Goal: Task Accomplishment & Management: Use online tool/utility

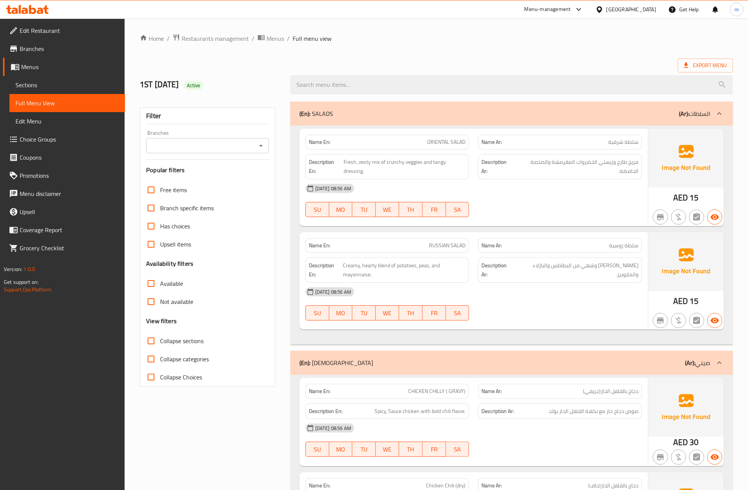
click at [65, 64] on span "Menus" at bounding box center [70, 66] width 98 height 9
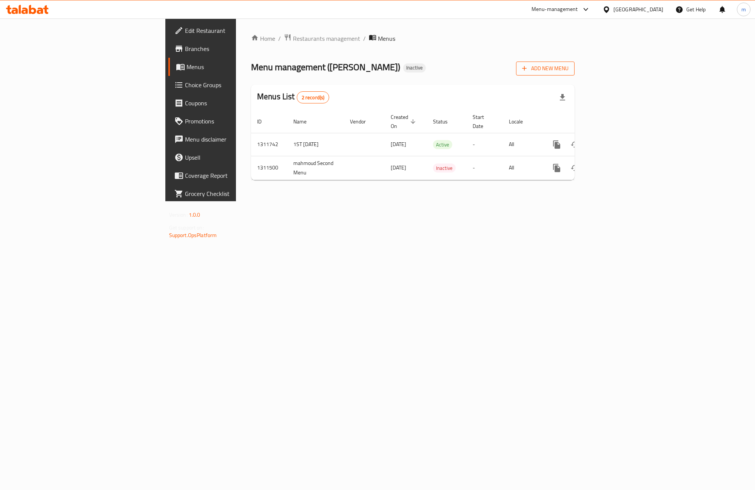
click at [528, 67] on icon "button" at bounding box center [525, 69] width 8 height 8
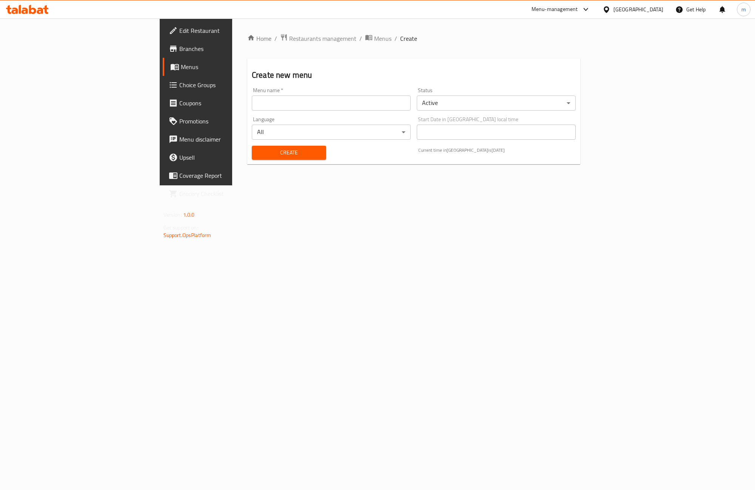
click at [252, 97] on input "text" at bounding box center [331, 103] width 159 height 15
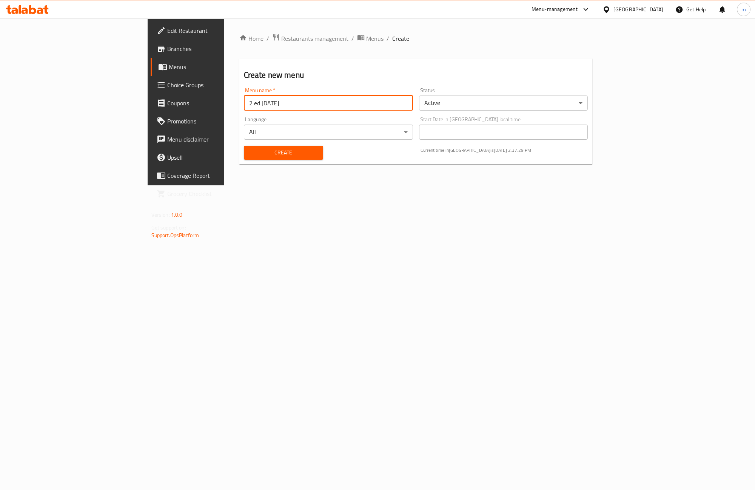
type input "2 ed [DATE]"
click at [250, 148] on span "Create" at bounding box center [283, 152] width 67 height 9
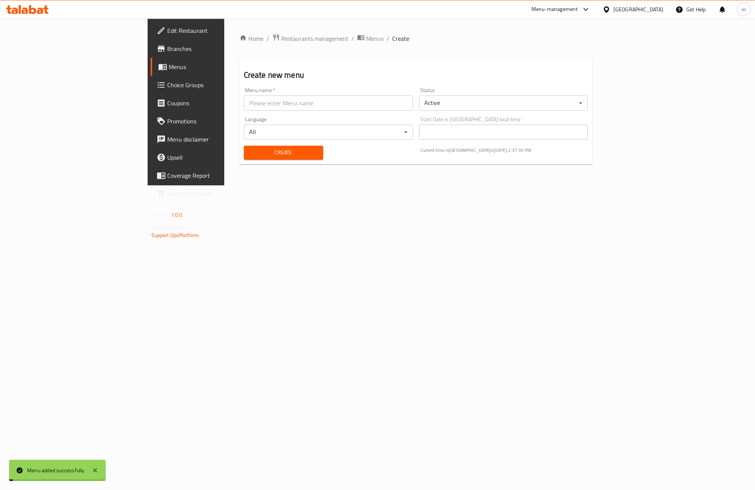
click at [169, 67] on span "Menus" at bounding box center [218, 66] width 99 height 9
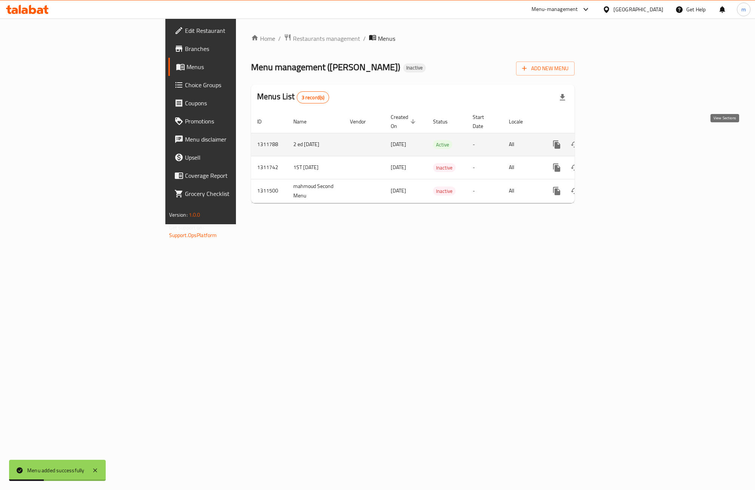
click at [616, 140] on icon "enhanced table" at bounding box center [611, 144] width 9 height 9
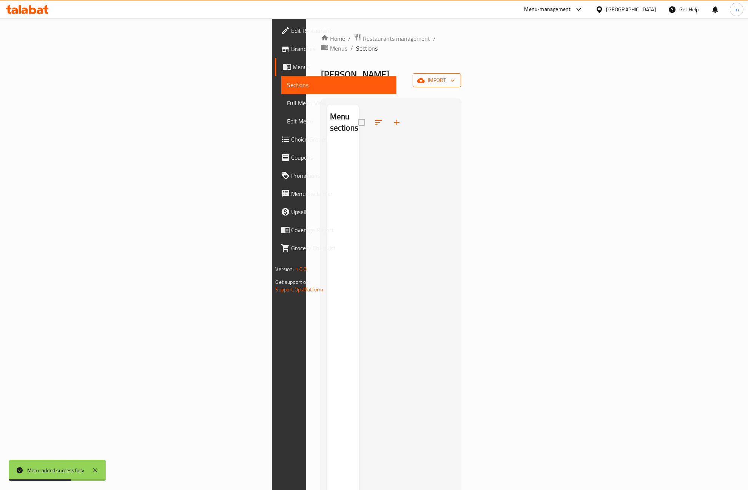
click at [455, 76] on span "import" at bounding box center [437, 80] width 36 height 9
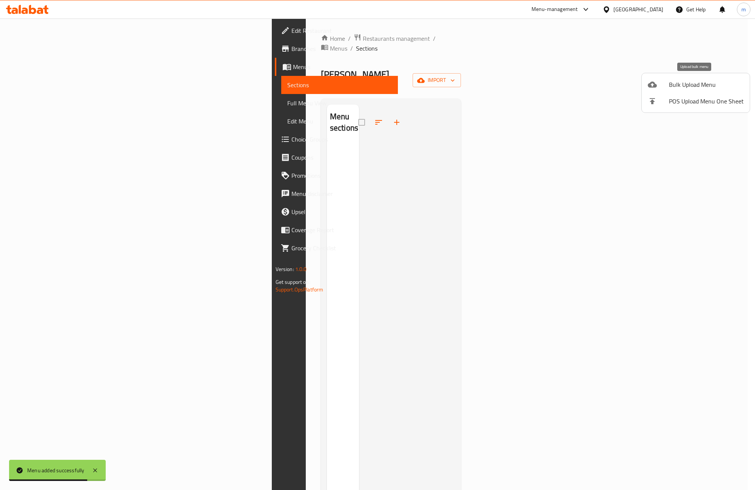
click at [683, 87] on span "Bulk Upload Menu" at bounding box center [706, 84] width 75 height 9
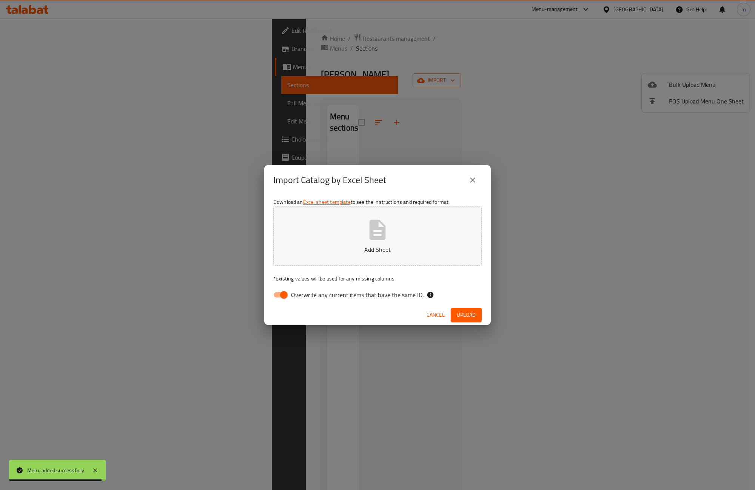
click at [282, 295] on input "Overwrite any current items that have the same ID." at bounding box center [283, 295] width 43 height 14
checkbox input "false"
click at [415, 223] on button "Add Sheet" at bounding box center [377, 236] width 208 height 60
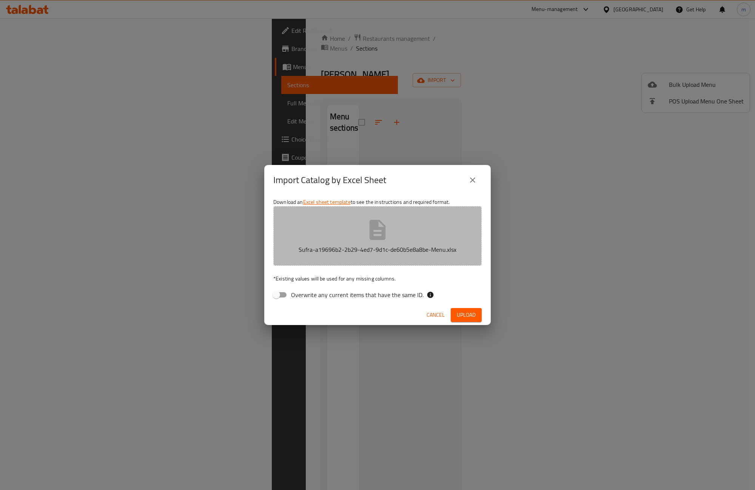
click at [360, 247] on p "Sufra-a19696b2-2b29-4ed7-9d1c-de60b5e8a8be-Menu.xlsx" at bounding box center [377, 249] width 185 height 9
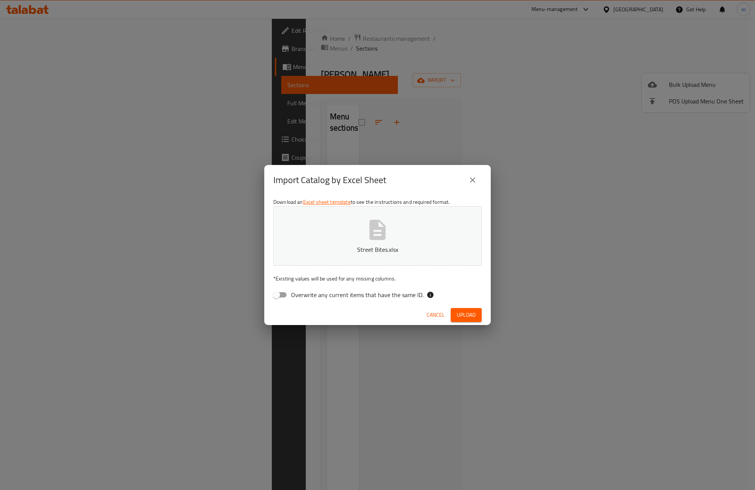
click at [459, 313] on span "Upload" at bounding box center [466, 314] width 19 height 9
click at [469, 179] on icon "close" at bounding box center [472, 180] width 9 height 9
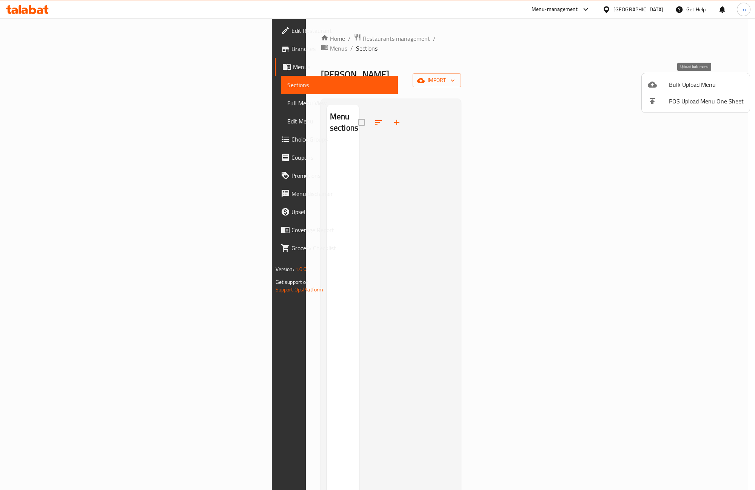
click at [661, 83] on div at bounding box center [658, 84] width 21 height 9
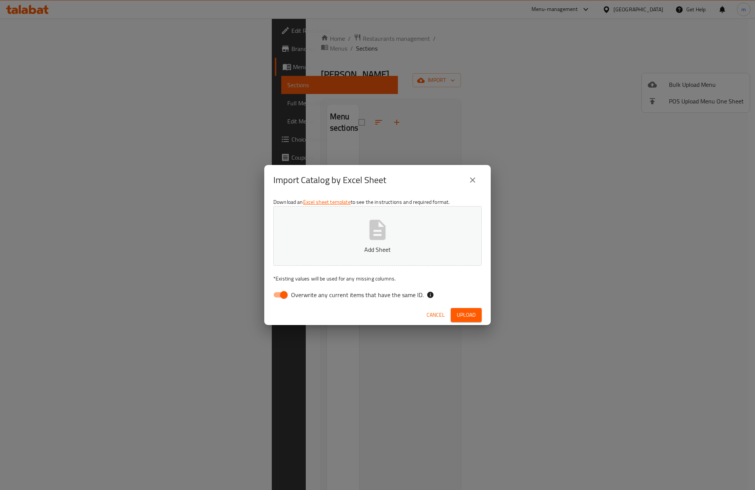
click at [353, 248] on p "Add Sheet" at bounding box center [377, 249] width 185 height 9
click at [282, 300] on input "Overwrite any current items that have the same ID." at bounding box center [283, 295] width 43 height 14
checkbox input "false"
click at [462, 308] on button "Upload" at bounding box center [466, 315] width 31 height 14
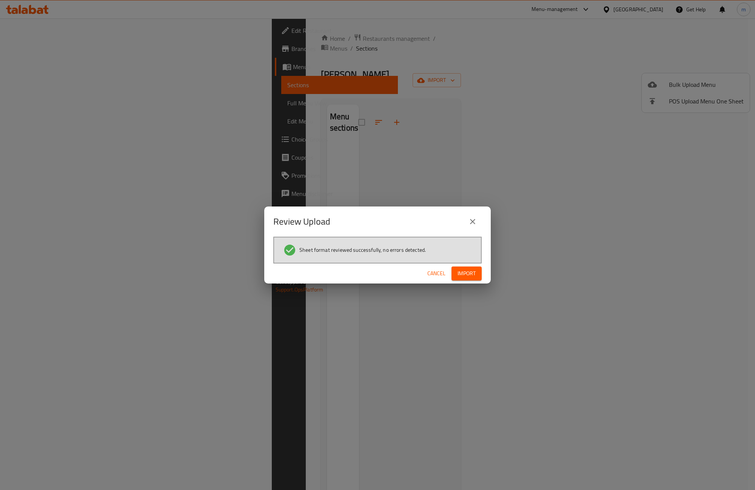
click at [461, 271] on span "Import" at bounding box center [467, 273] width 18 height 9
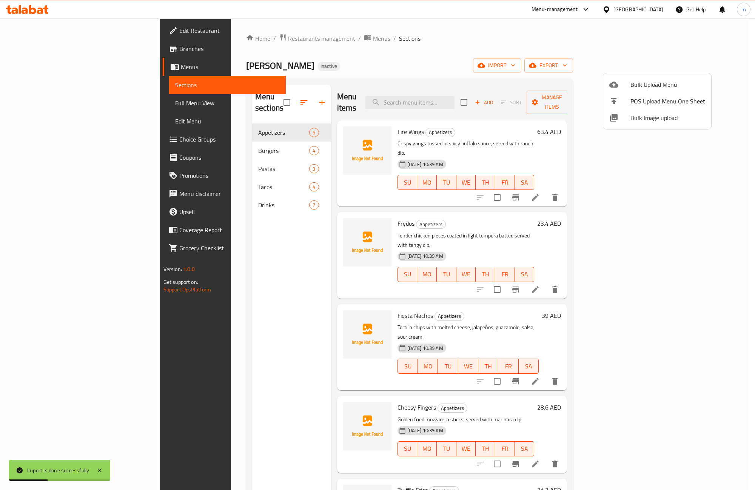
click at [433, 49] on div at bounding box center [377, 245] width 755 height 490
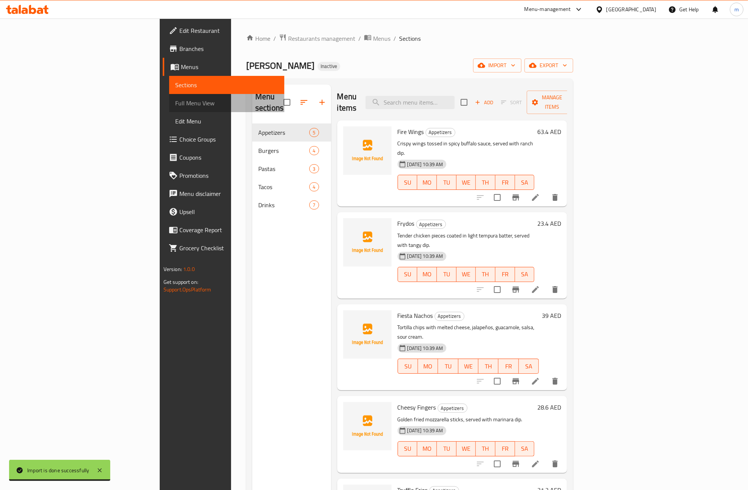
drag, startPoint x: 57, startPoint y: 109, endPoint x: 53, endPoint y: 101, distance: 8.6
click at [175, 101] on span "Full Menu View" at bounding box center [226, 103] width 103 height 9
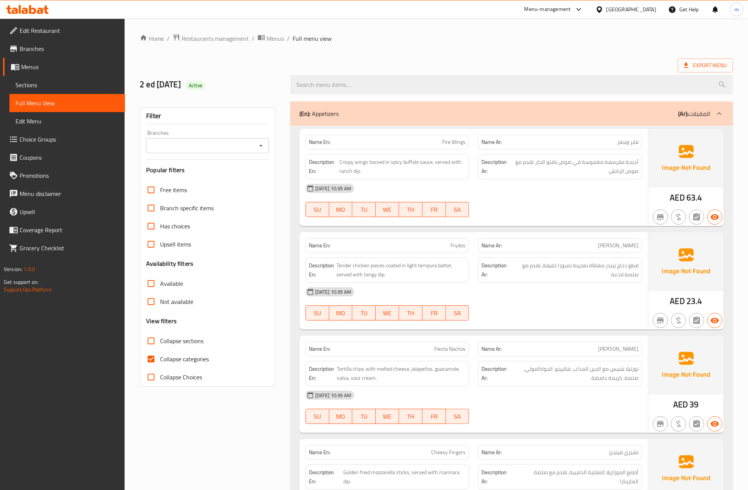
click at [154, 356] on input "Collapse categories" at bounding box center [151, 359] width 18 height 18
checkbox input "false"
click at [527, 156] on div "Description Ar: أجنحة مقرمشة مغموسة في صوص بافلو الحار، تقدم مع صوص الرانش." at bounding box center [560, 166] width 164 height 25
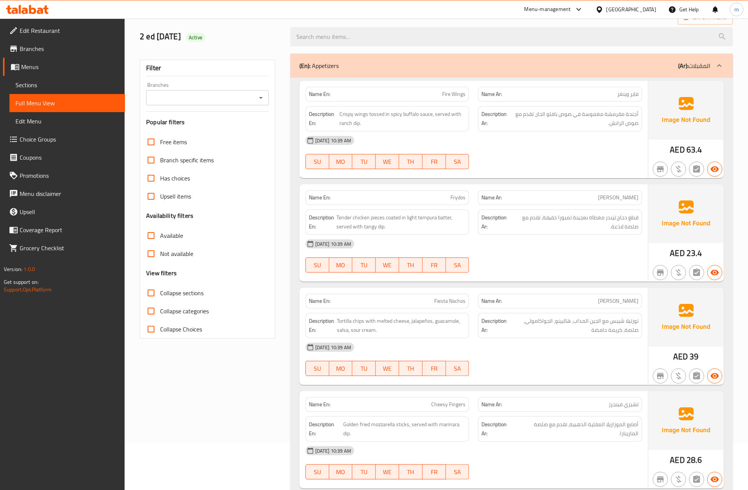
scroll to position [94, 0]
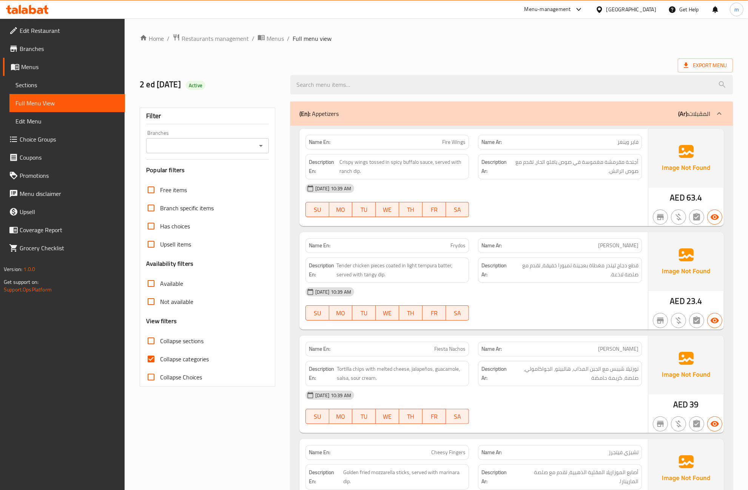
click at [61, 82] on span "Sections" at bounding box center [66, 84] width 103 height 9
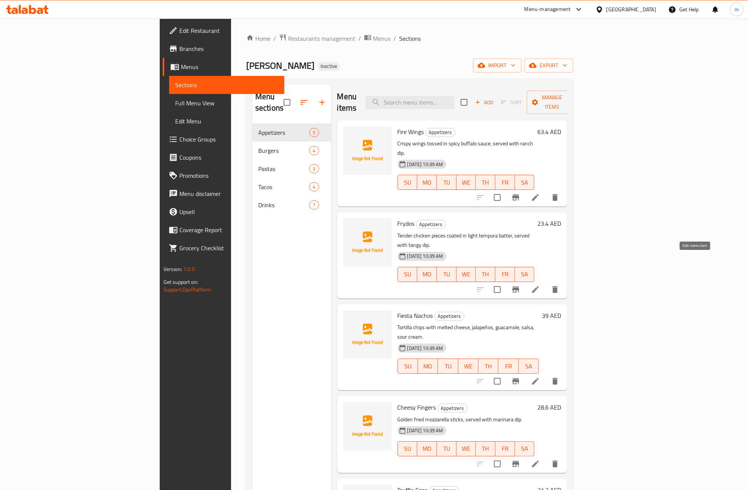
click at [539, 286] on icon at bounding box center [535, 289] width 7 height 7
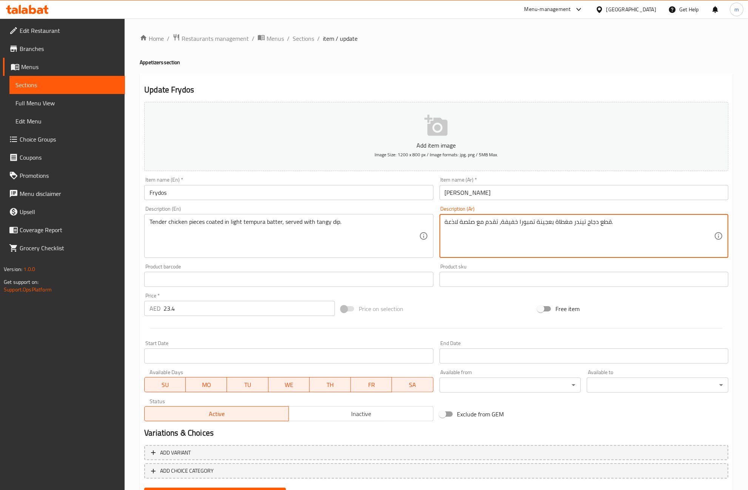
click at [529, 225] on textarea "قطع دجاج تيندر مغطاة بعجينة تمبورا خفيفة، تقدم مع صلصة لاذعة." at bounding box center [579, 236] width 269 height 36
paste textarea "مبورا"
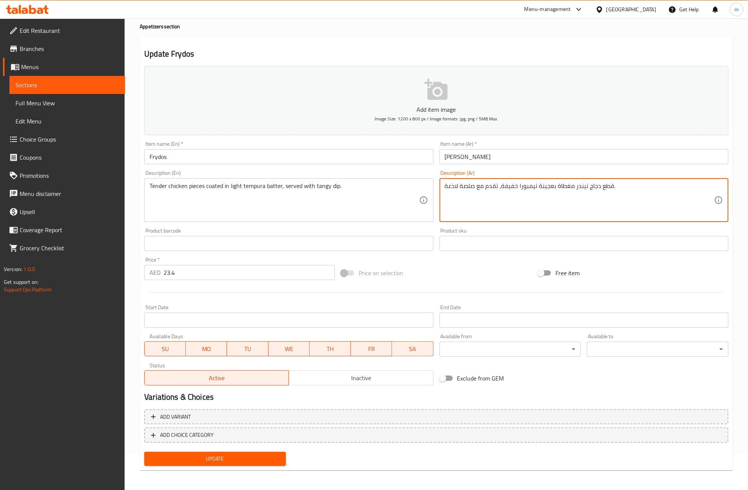
type textarea "قطع دجاج تيندر مغطاة بعجينة تيمبورا خفيفة، تقدم مع صلصة لاذعة."
click at [241, 456] on span "Update" at bounding box center [214, 458] width 129 height 9
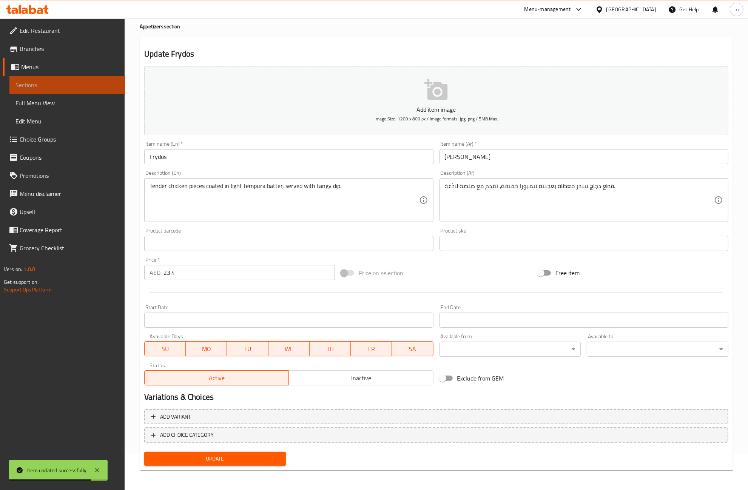
click at [92, 84] on span "Sections" at bounding box center [66, 84] width 103 height 9
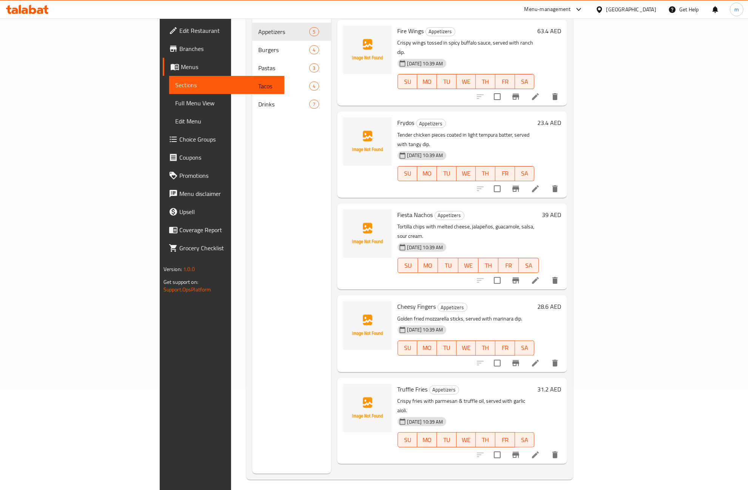
scroll to position [106, 0]
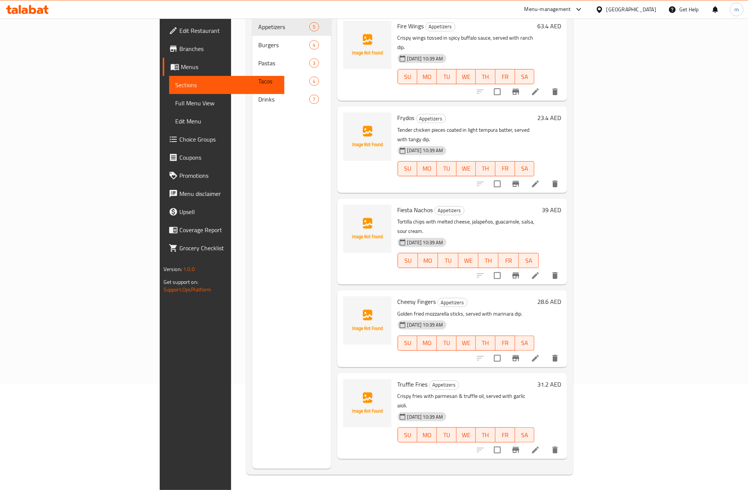
click at [546, 351] on li at bounding box center [535, 358] width 21 height 14
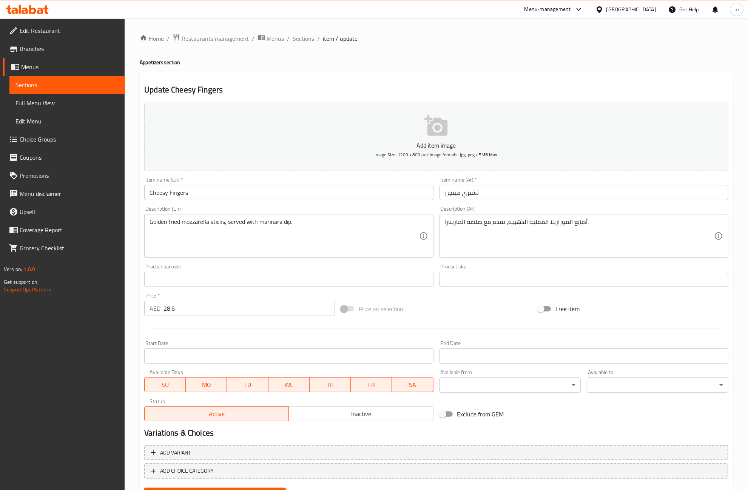
click at [89, 85] on span "Sections" at bounding box center [66, 84] width 103 height 9
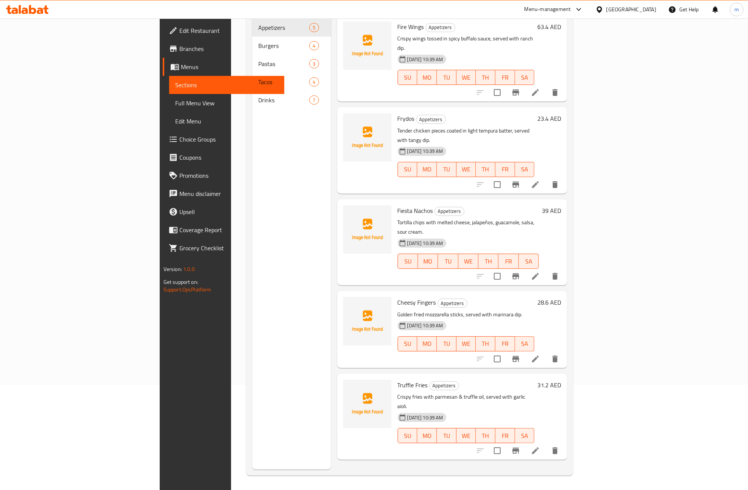
scroll to position [106, 0]
click at [540, 445] on icon at bounding box center [535, 449] width 9 height 9
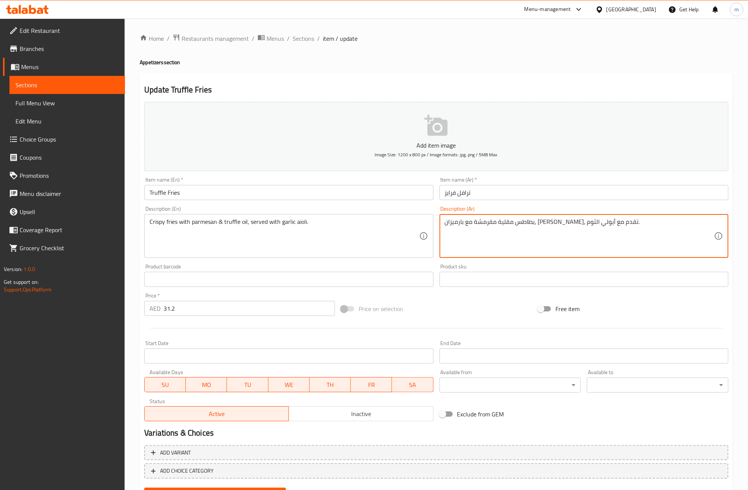
click at [467, 223] on textarea "بطاطس مقلية مقرمشة مع بارميزان، زيت تروفل، تقدم مع أيولي الثوم." at bounding box center [579, 236] width 269 height 36
click at [453, 222] on textarea "بطاطس مقلية مقرمشة مع بارميزان، زيت تروفل، تقدم مع الثوم." at bounding box center [579, 236] width 269 height 36
click at [445, 220] on textarea "بطاطس مقلية مقرمشة مع بارميزان، زيت تروفل، تقدم مع ثوم." at bounding box center [579, 236] width 269 height 36
paste textarea "أيولي"
paste textarea "يولي"
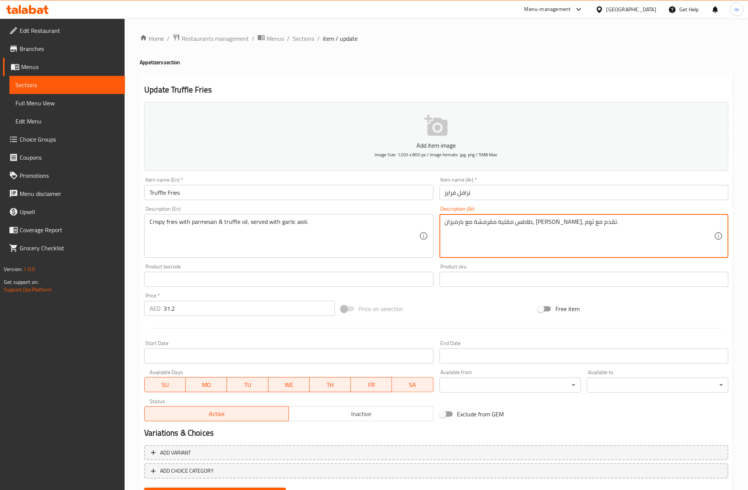
click at [596, 223] on textarea "طاطس مقلية مقرمشة مع بارميزان، زيت تروفل، تقدم مع ثوم." at bounding box center [579, 236] width 269 height 36
paste textarea "أيولي"
click at [461, 221] on textarea "طاطس مقلية مقرمشة مع بارميزان، زيت تروفل، تقدم مع ثومأيولي ." at bounding box center [579, 236] width 269 height 36
click at [472, 232] on textarea "طاطس مقلية مقرمشة مع بارميزان، [PERSON_NAME]، تقدم مع ثوم أيولي ." at bounding box center [579, 236] width 269 height 36
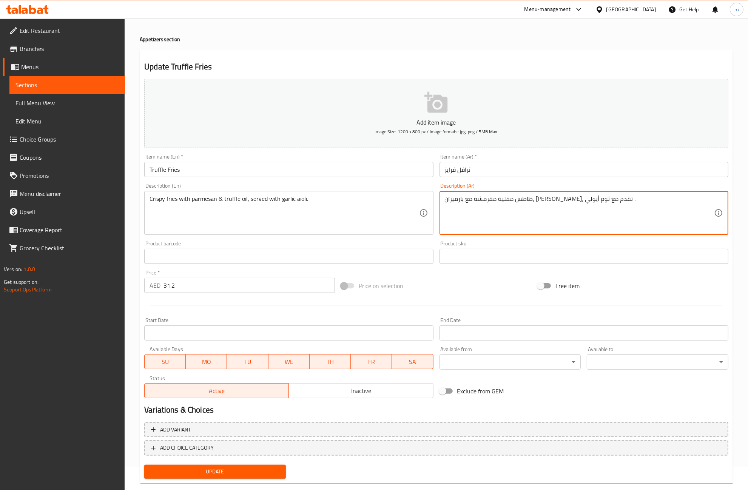
scroll to position [36, 0]
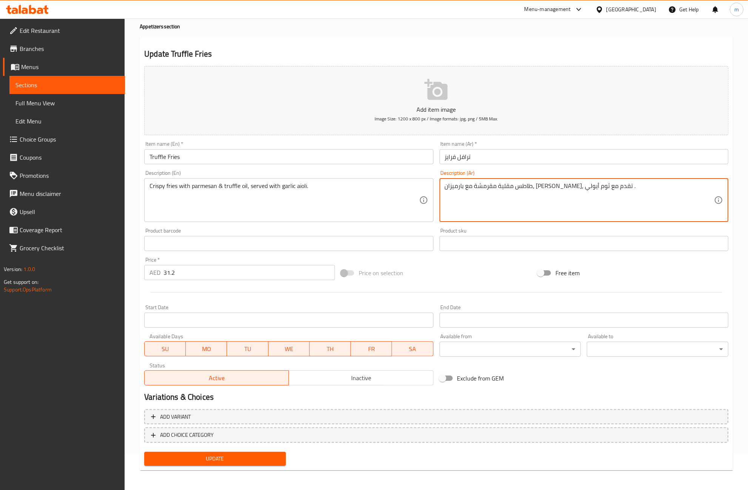
type textarea "طاطس مقلية مقرمشة مع بارميزان، [PERSON_NAME]، تقدم مع ثوم أيولي ."
click at [249, 462] on span "Update" at bounding box center [214, 458] width 129 height 9
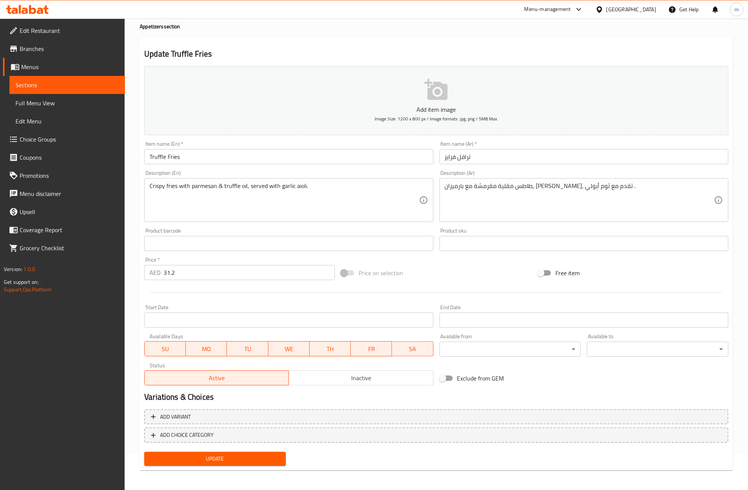
click at [80, 89] on span "Sections" at bounding box center [66, 84] width 103 height 9
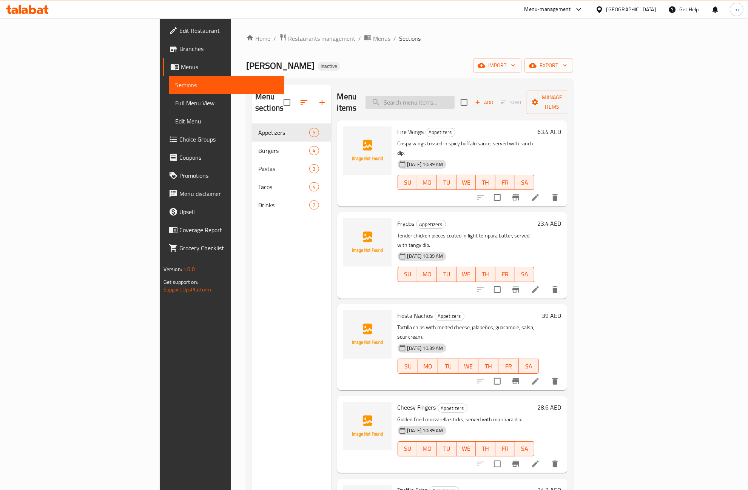
click at [455, 96] on input "search" at bounding box center [409, 102] width 89 height 13
paste input "Camaroncito"
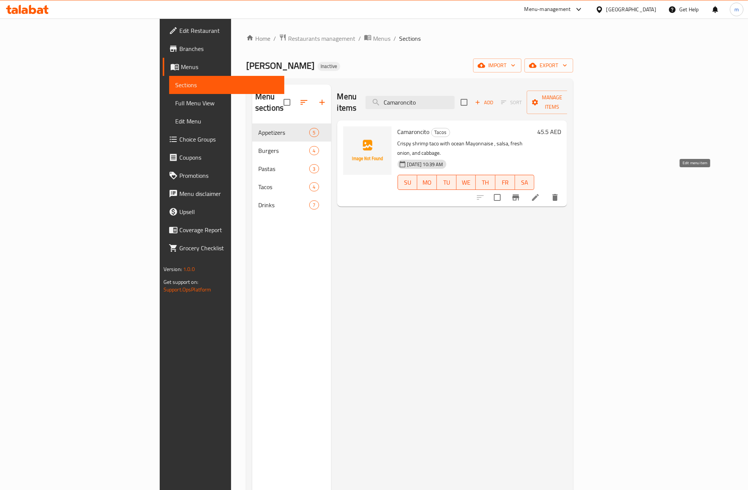
type input "Camaroncito"
click at [539, 194] on icon at bounding box center [535, 197] width 7 height 7
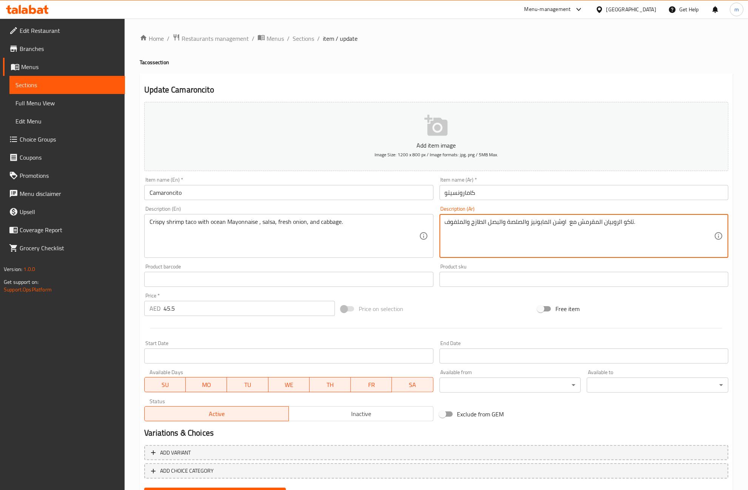
drag, startPoint x: 552, startPoint y: 223, endPoint x: 565, endPoint y: 222, distance: 13.3
click at [565, 221] on textarea "تاكو الروبيان المقرمش مع اوشن المايونيز والصلصة والبصل الطازج والملفوف." at bounding box center [579, 236] width 269 height 36
click at [530, 222] on textarea "تاكو الروبيان المقرمش مع المايونيز والصلصة والبصل الطازج والملفوف." at bounding box center [579, 236] width 269 height 36
paste textarea "اوشن"
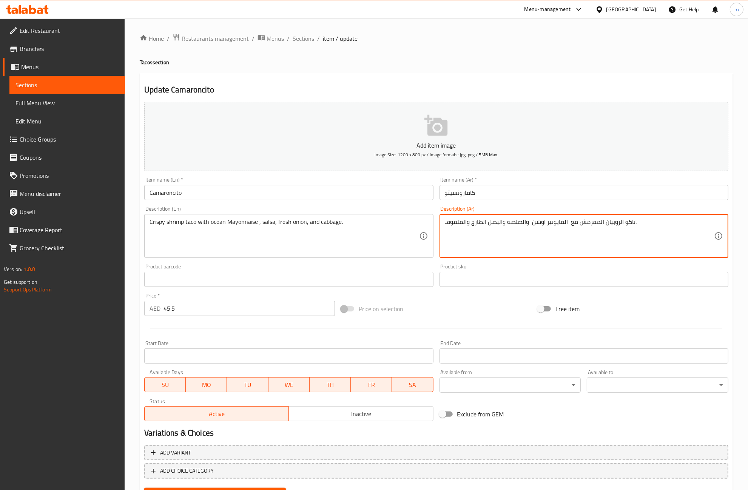
drag, startPoint x: 563, startPoint y: 222, endPoint x: 574, endPoint y: 199, distance: 25.0
click at [563, 222] on textarea "تاكو الروبيان المقرمش مع المايونيز اوشن والصلصة والبصل الطازج والملفوف." at bounding box center [579, 236] width 269 height 36
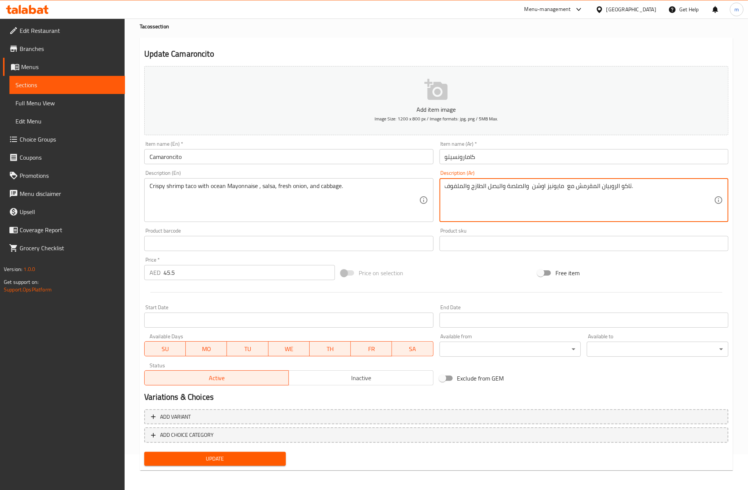
type textarea "تاكو الروبيان المقرمش مع مايونيز اوشن والصلصة والبصل الطازج والملفوف."
click at [280, 454] on button "Update" at bounding box center [215, 459] width 142 height 14
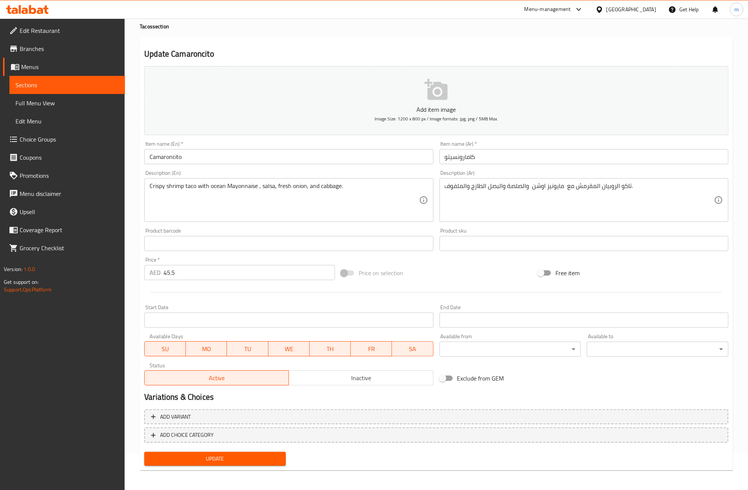
click at [65, 83] on span "Sections" at bounding box center [66, 84] width 103 height 9
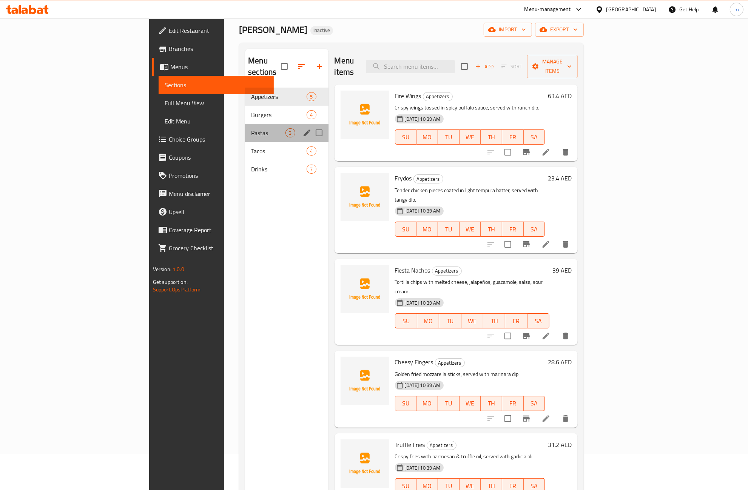
click at [245, 124] on div "Pastas 3" at bounding box center [286, 133] width 83 height 18
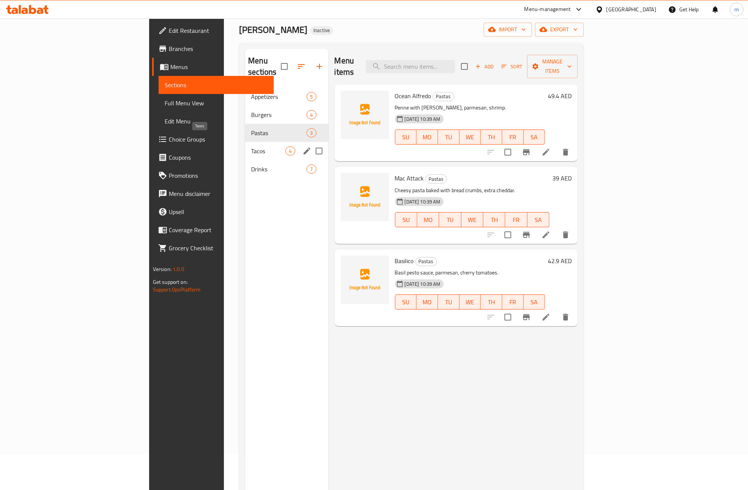
click at [251, 146] on span "Tacos" at bounding box center [268, 150] width 34 height 9
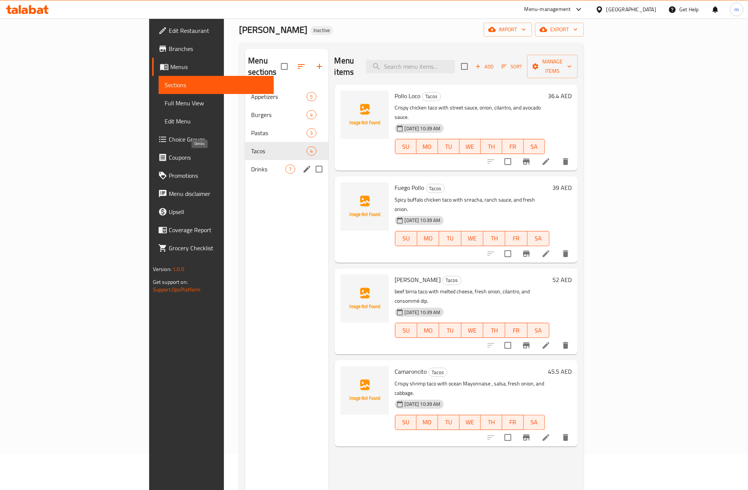
drag, startPoint x: 179, startPoint y: 159, endPoint x: 116, endPoint y: 100, distance: 86.5
click at [251, 165] on span "Drinks" at bounding box center [268, 169] width 34 height 9
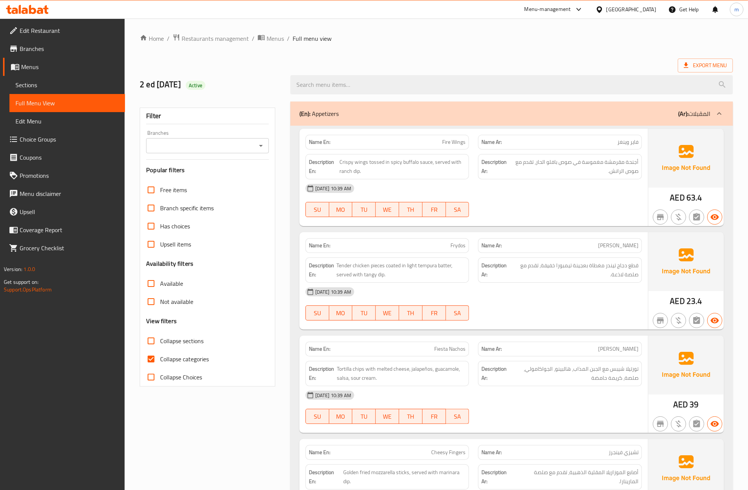
click at [150, 359] on input "Collapse categories" at bounding box center [151, 359] width 18 height 18
checkbox input "false"
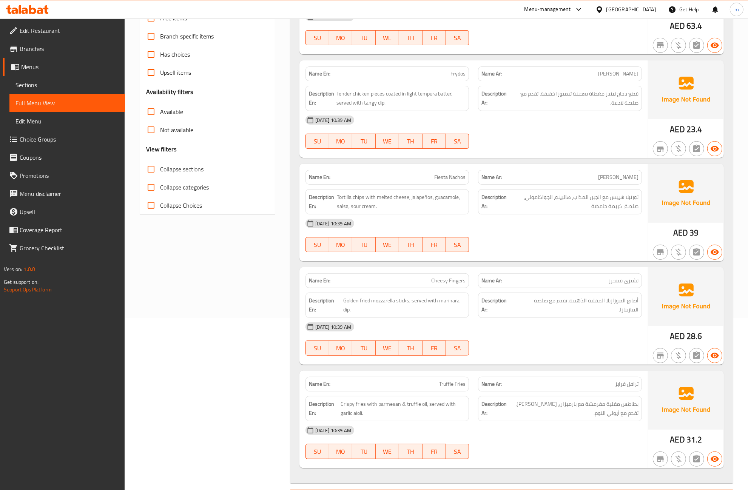
scroll to position [189, 0]
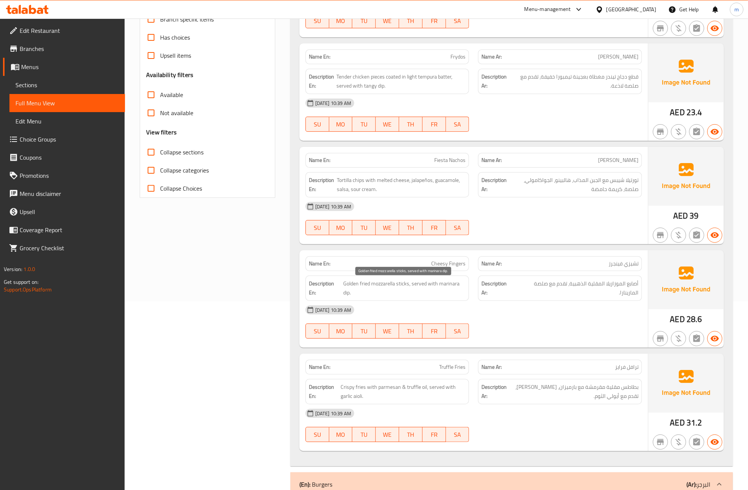
click at [370, 285] on span "Golden fried mozzarella sticks, served with marinara dip." at bounding box center [404, 288] width 122 height 18
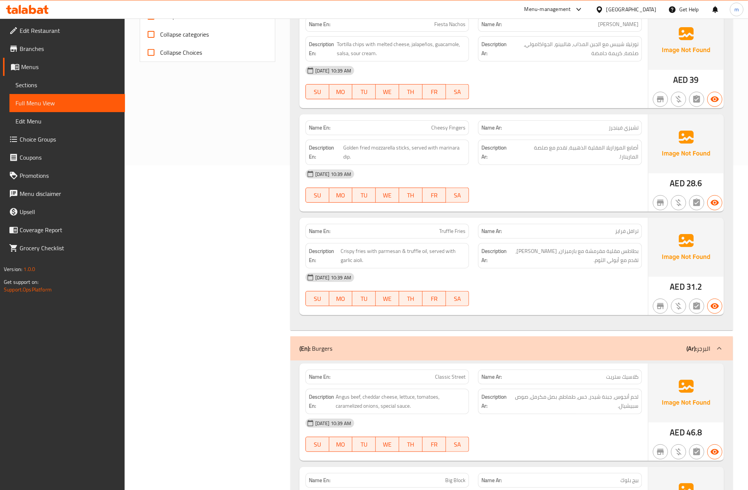
scroll to position [330, 0]
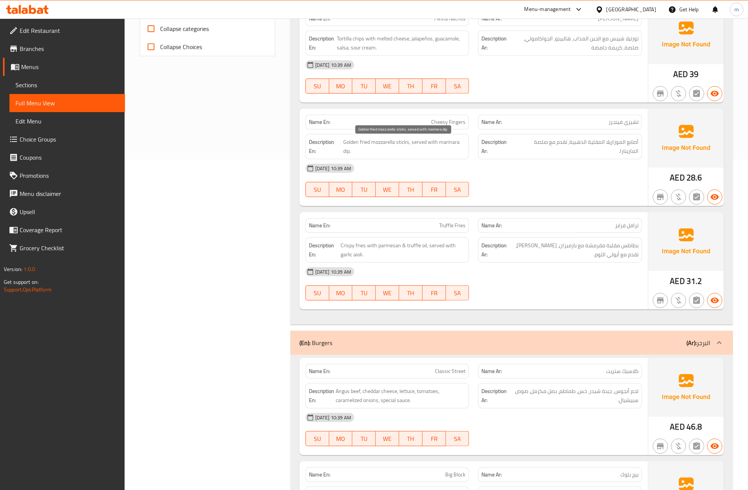
click at [440, 153] on span "Golden fried mozzarella sticks, served with marinara dip." at bounding box center [404, 146] width 122 height 18
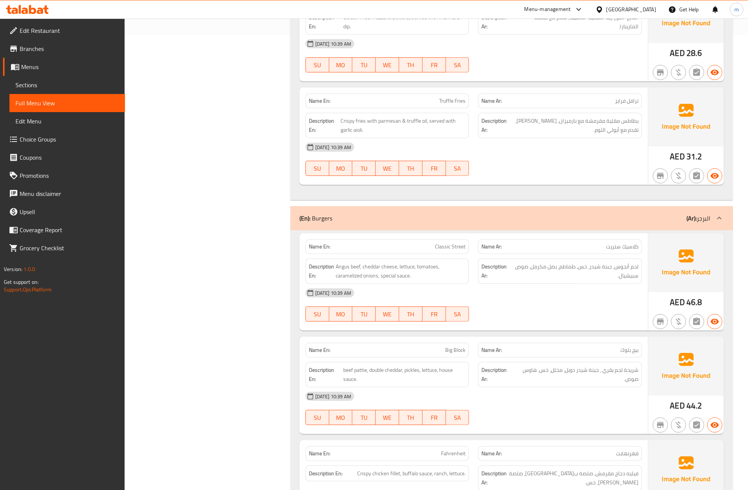
scroll to position [472, 0]
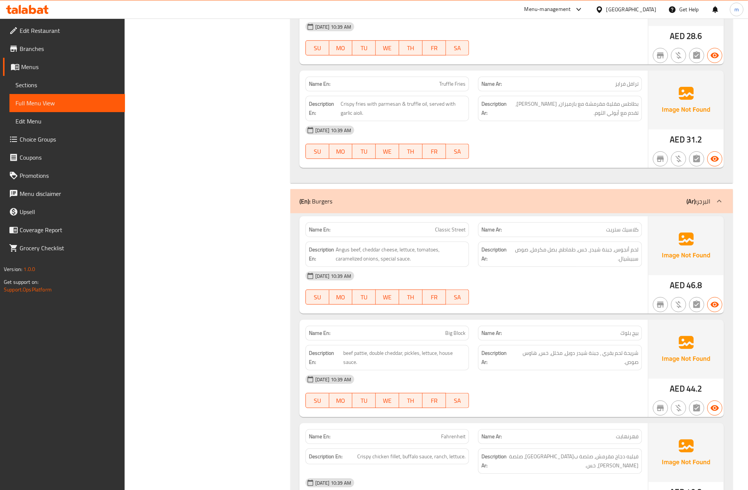
click at [584, 145] on div "[DATE] 10:39 AM SU MO TU WE TH FR SA" at bounding box center [473, 142] width 345 height 42
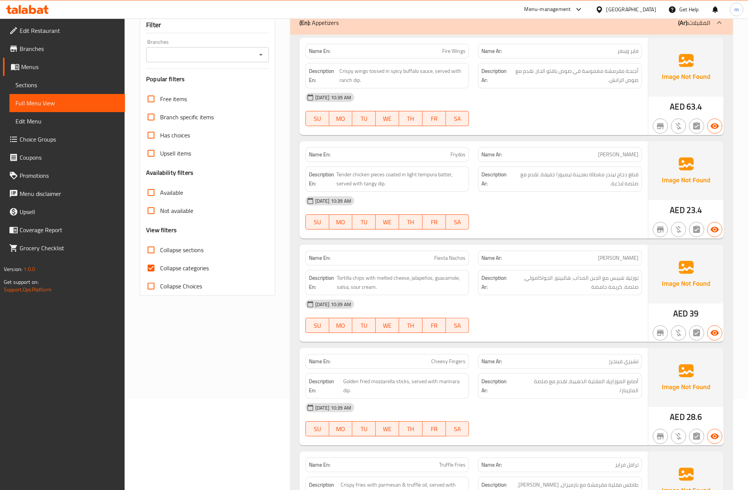
scroll to position [94, 0]
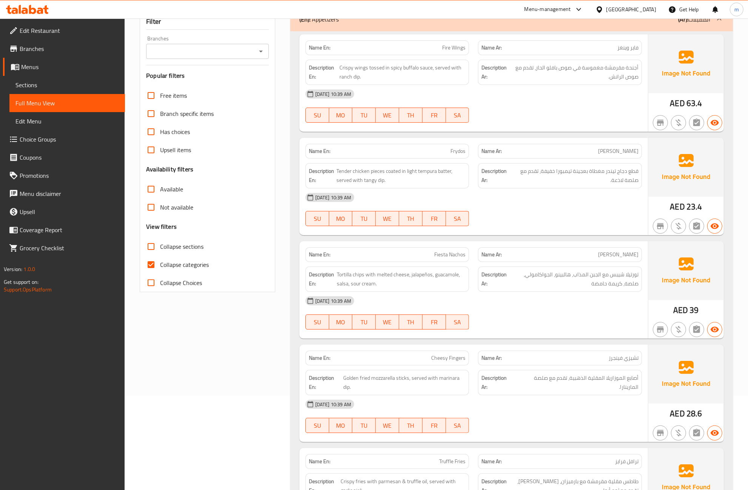
click at [155, 261] on input "Collapse categories" at bounding box center [151, 265] width 18 height 18
checkbox input "false"
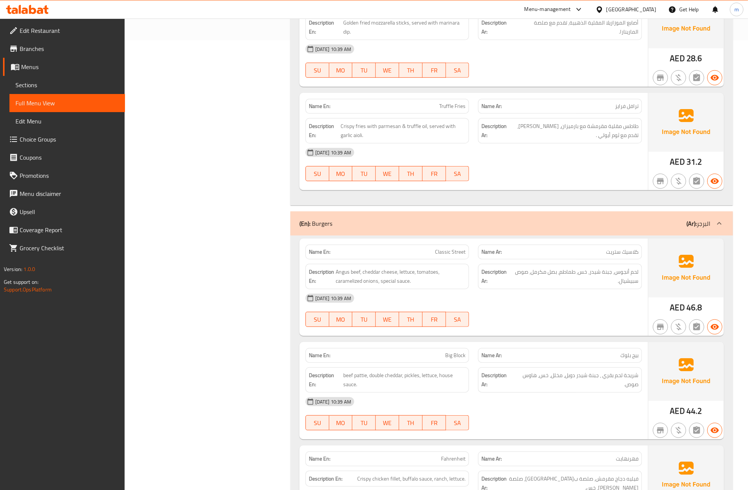
scroll to position [472, 0]
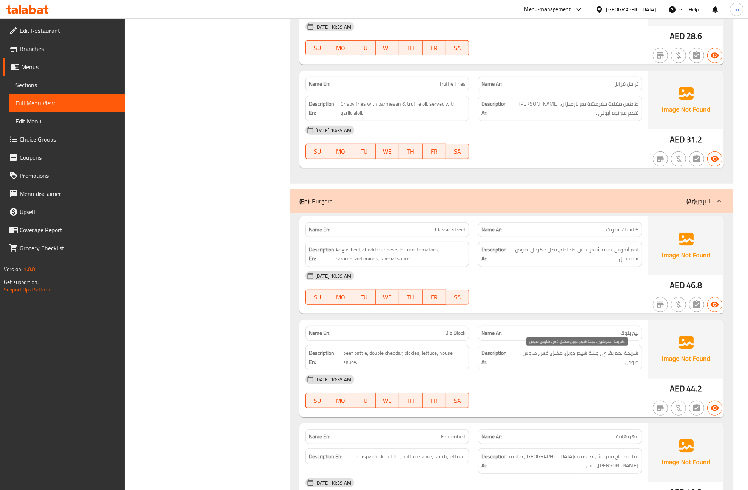
click at [623, 364] on span "شريحة لحم بقري ، جبنة شيدر دوبل، مخلل، خس، هاوس صوص." at bounding box center [576, 357] width 125 height 18
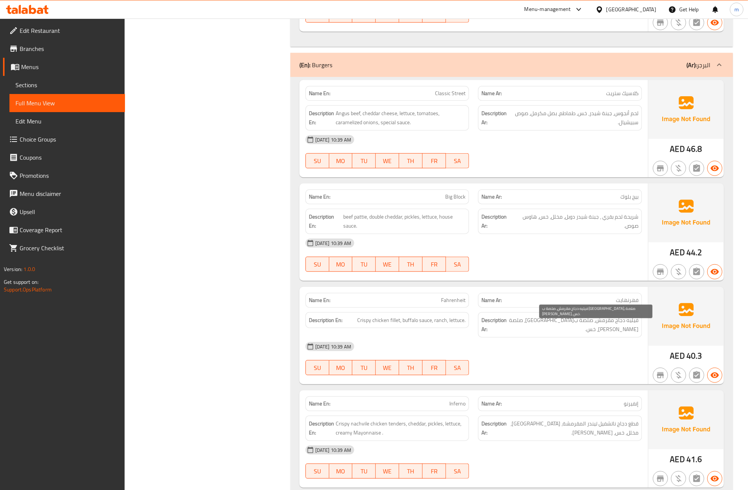
scroll to position [613, 0]
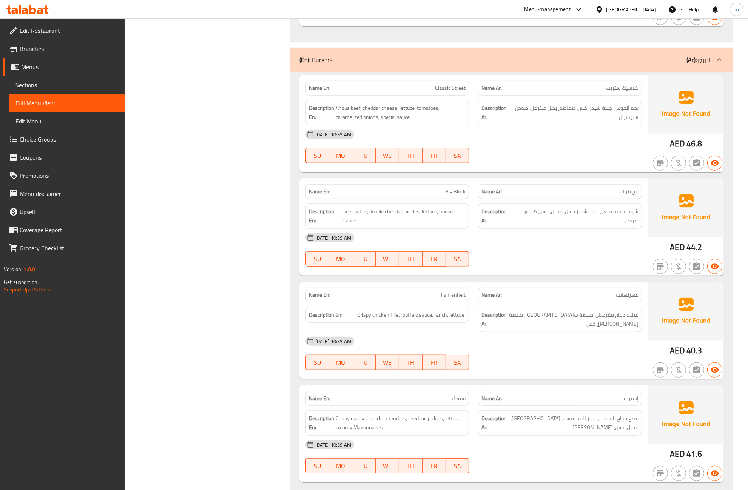
click at [497, 214] on strong "Description Ar:" at bounding box center [496, 216] width 31 height 18
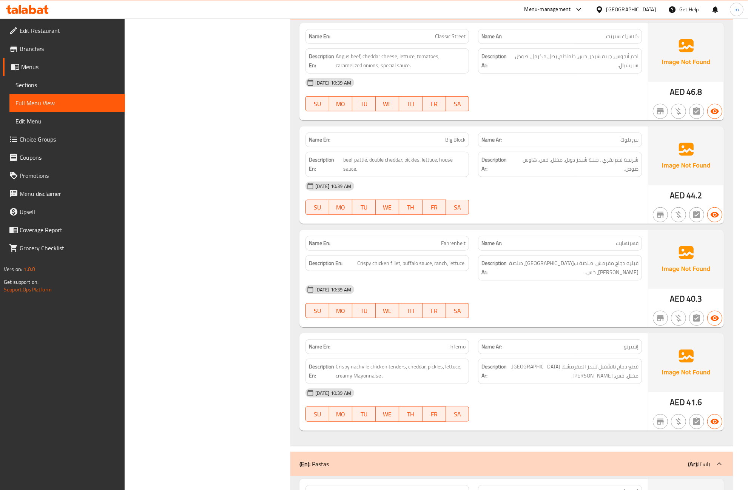
scroll to position [708, 0]
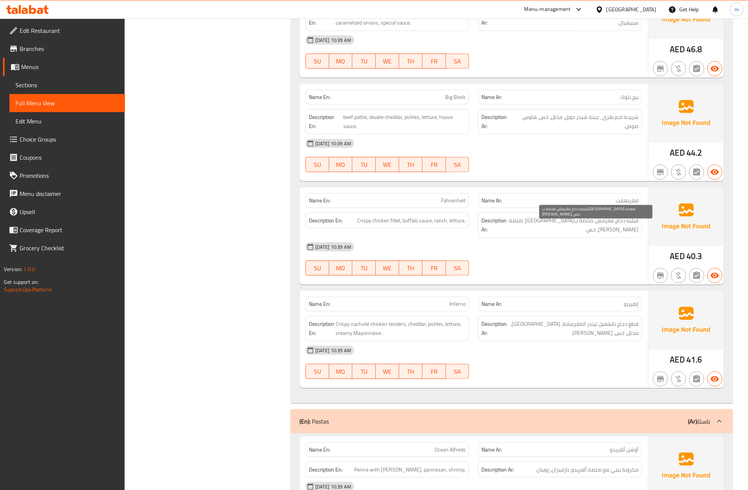
click at [576, 225] on span "فيليه دجاج مقرمش، صلصة ب[GEOGRAPHIC_DATA]، صلصة [PERSON_NAME]، خس." at bounding box center [573, 225] width 130 height 18
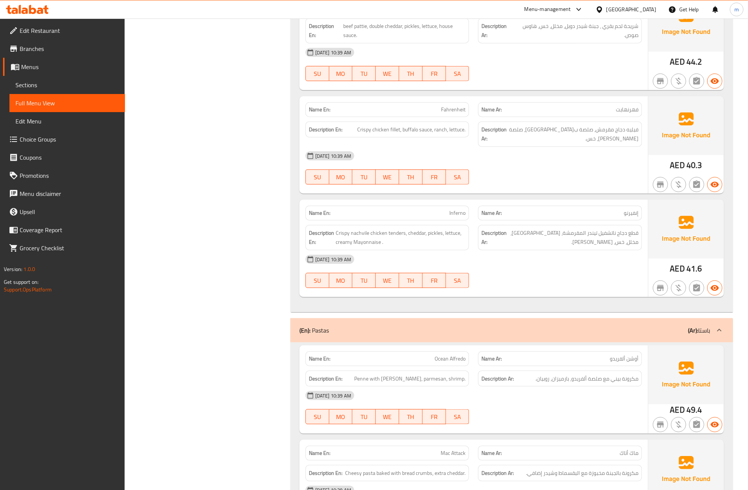
scroll to position [802, 0]
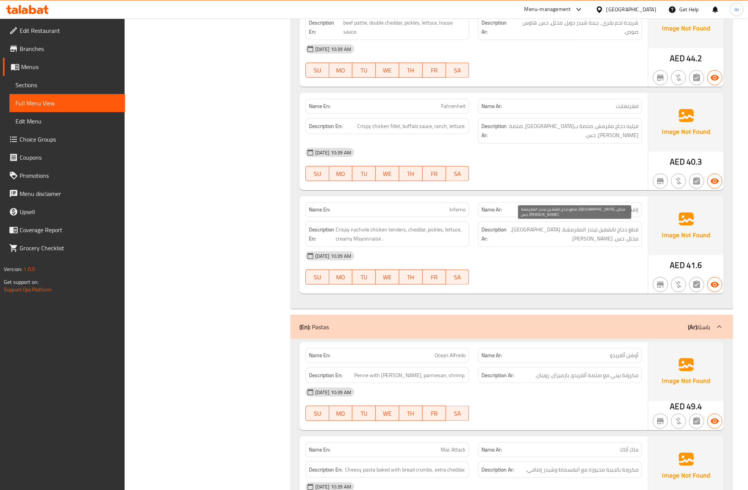
click at [618, 230] on span "قطع دجاج ناتشفيل تيندر المقرمشة، [GEOGRAPHIC_DATA]، مخلل، خس، [PERSON_NAME]." at bounding box center [573, 234] width 130 height 18
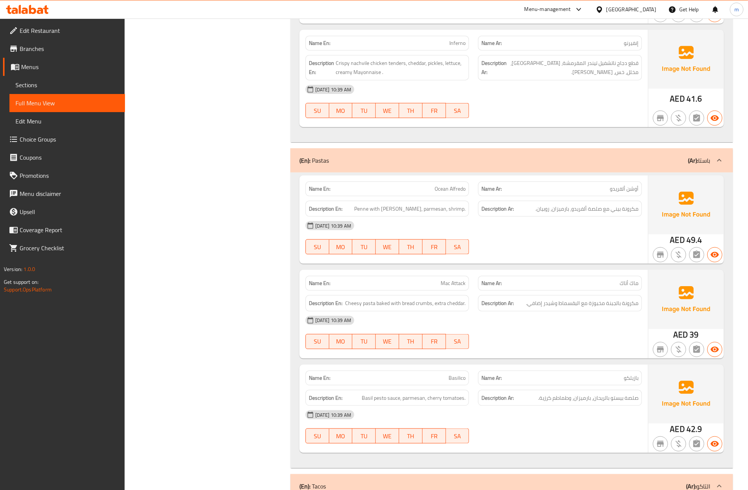
scroll to position [991, 0]
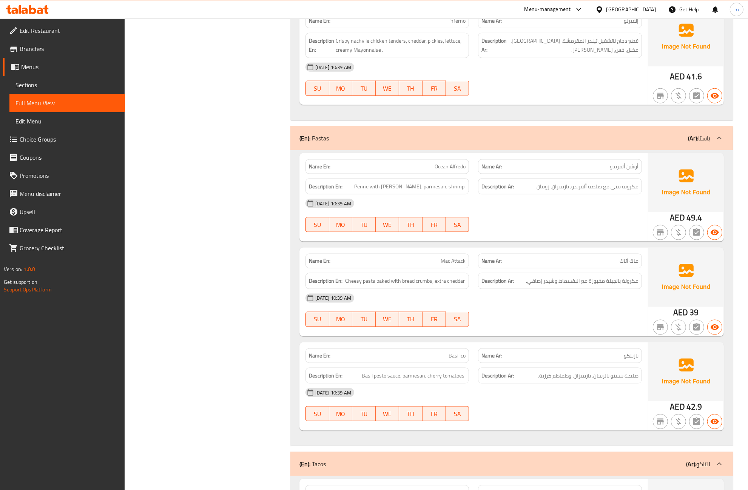
click at [595, 276] on span "مكرونة بالجبنة مخبوزة مع البقسماط وشيدر إضافي." at bounding box center [582, 280] width 112 height 9
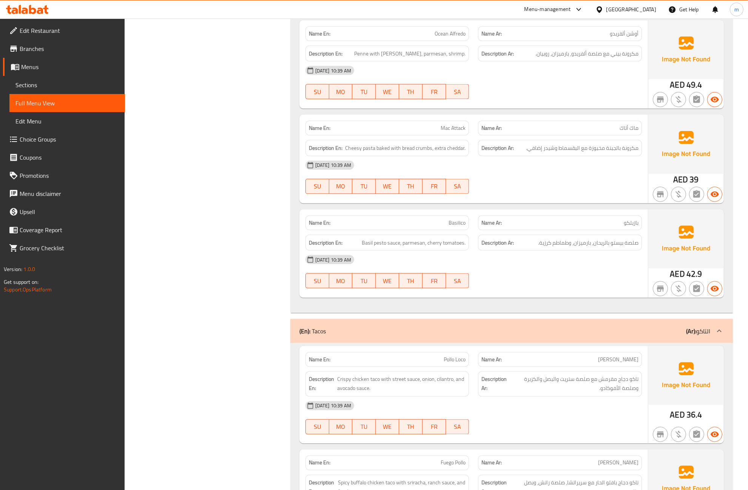
scroll to position [1133, 0]
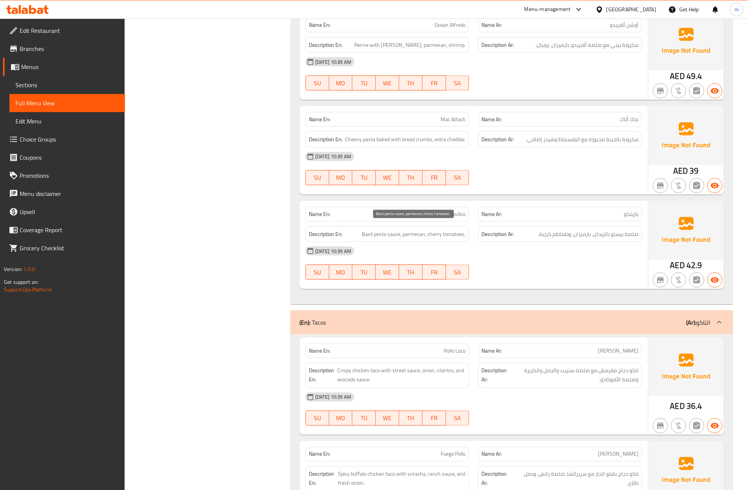
click at [399, 230] on span "Basil pesto sauce, parmesan, cherry tomatoes." at bounding box center [414, 234] width 104 height 9
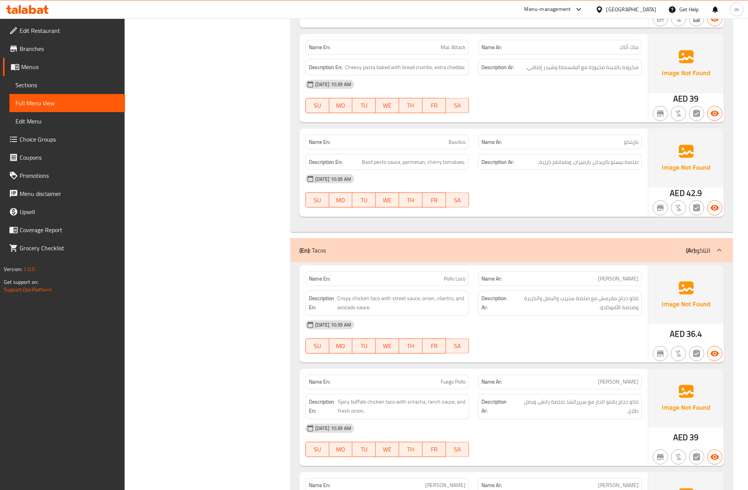
scroll to position [1227, 0]
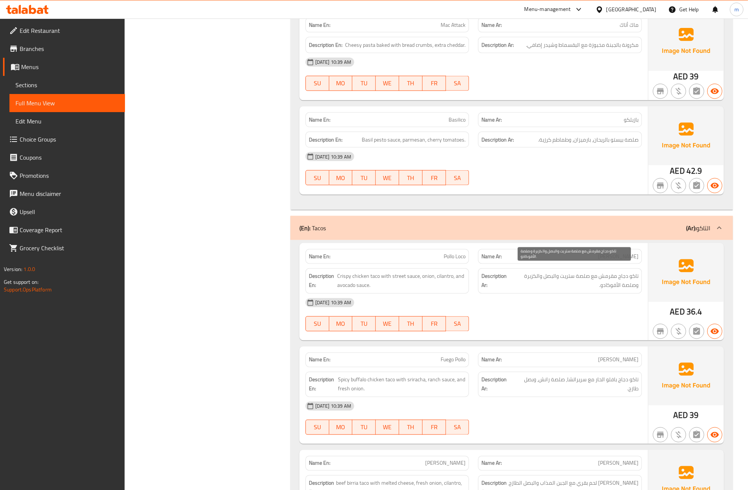
click at [530, 275] on span "تاكو دجاج مقرمش مع صلصة ستريت والبصل والكزبرة وصلصة الأفوكادو." at bounding box center [574, 281] width 128 height 18
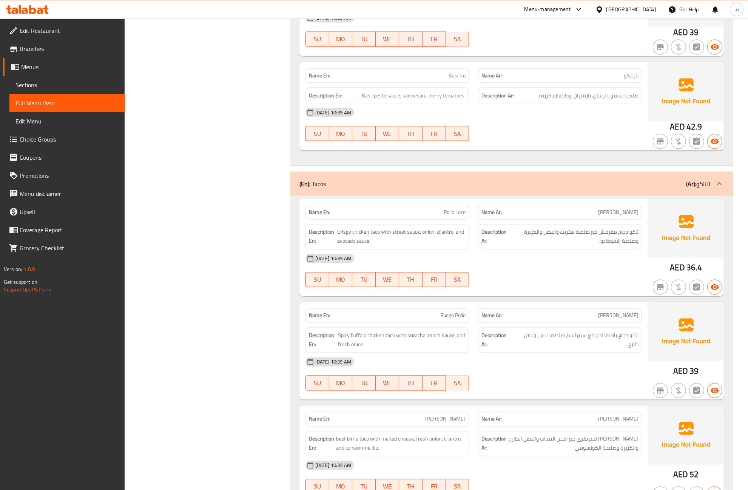
scroll to position [1321, 0]
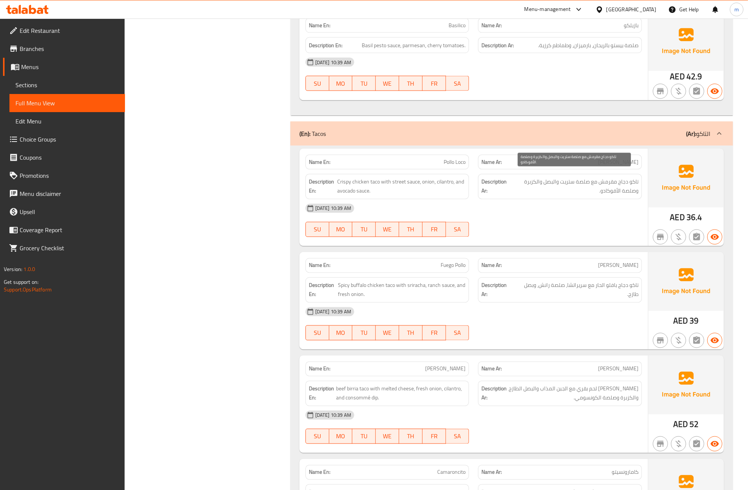
click at [590, 189] on span "تاكو دجاج مقرمش مع صلصة ستريت والبصل والكزبرة وصلصة الأفوكادو." at bounding box center [574, 186] width 128 height 18
click at [437, 285] on span "Spicy buffalo chicken taco with sriracha, ranch sauce, and fresh onion." at bounding box center [402, 290] width 128 height 18
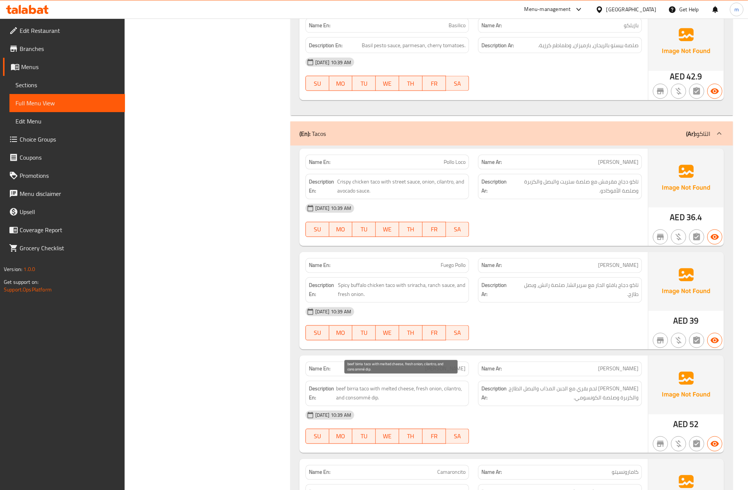
click at [399, 397] on span "beef birria taco with melted cheese, fresh onion, cilantro, and consommé dip." at bounding box center [401, 393] width 130 height 18
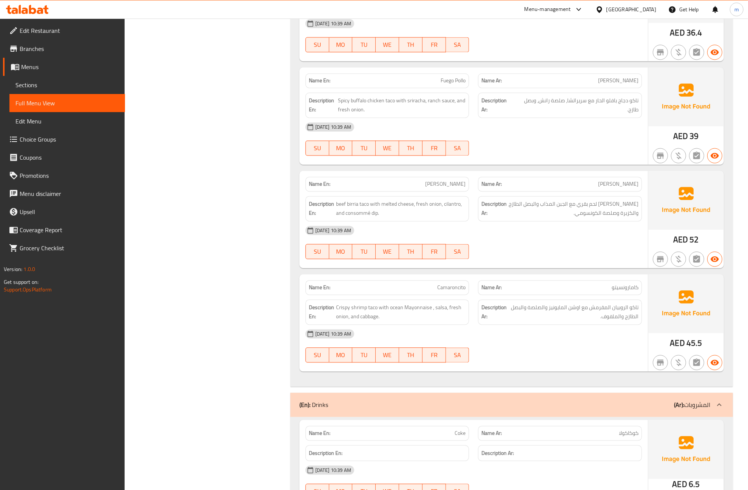
scroll to position [1510, 0]
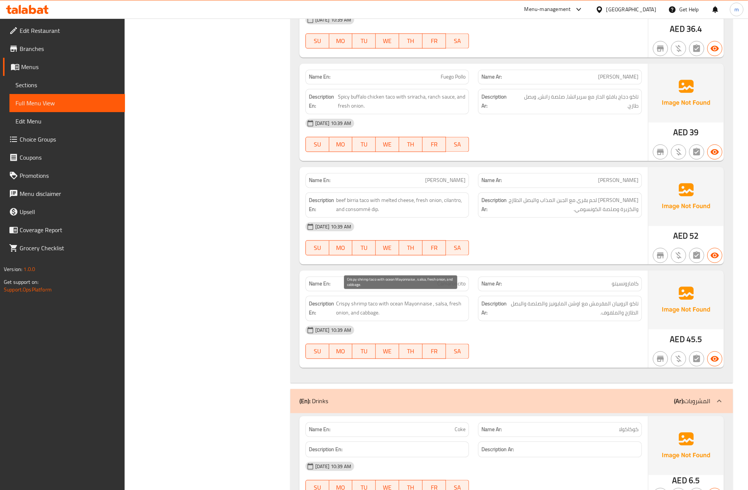
click at [446, 299] on span "Crispy shrimp taco with ocean Mayonnaise , salsa, fresh onion, and cabbage." at bounding box center [401, 308] width 130 height 18
click at [456, 280] on span "Camaroncito" at bounding box center [451, 284] width 28 height 8
copy span "Camaroncito"
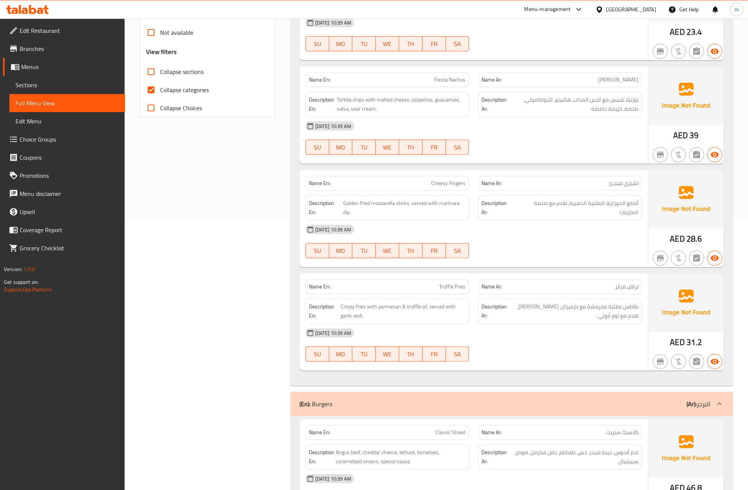
scroll to position [330, 0]
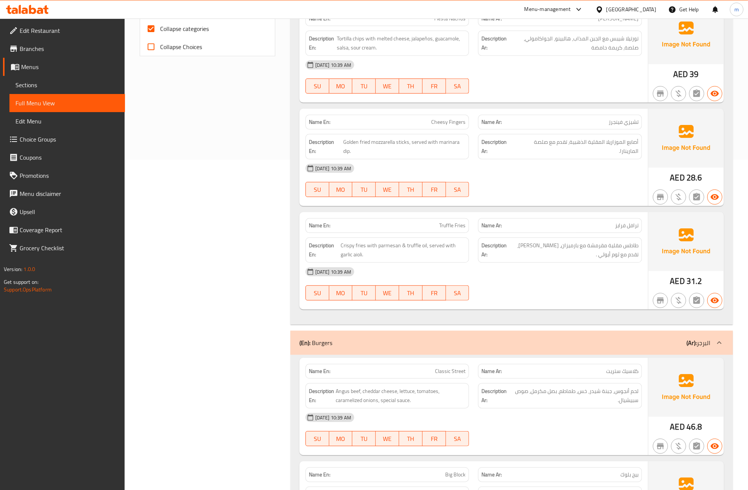
click at [150, 29] on input "Collapse categories" at bounding box center [151, 29] width 18 height 18
checkbox input "false"
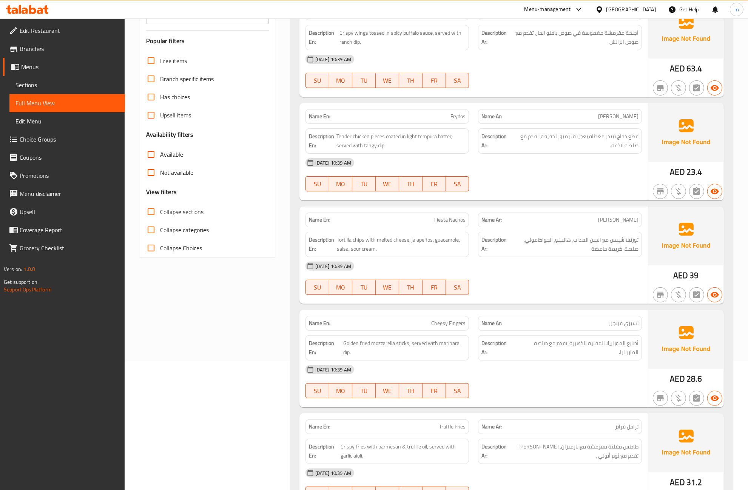
scroll to position [0, 0]
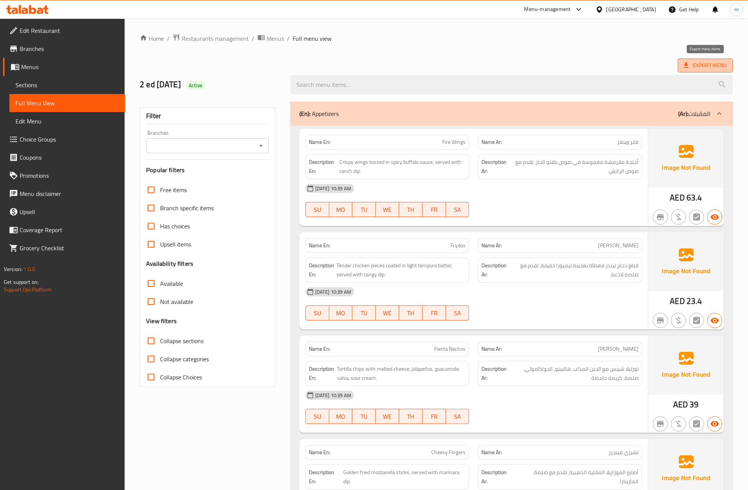
click at [703, 71] on span "Export Menu" at bounding box center [705, 66] width 55 height 14
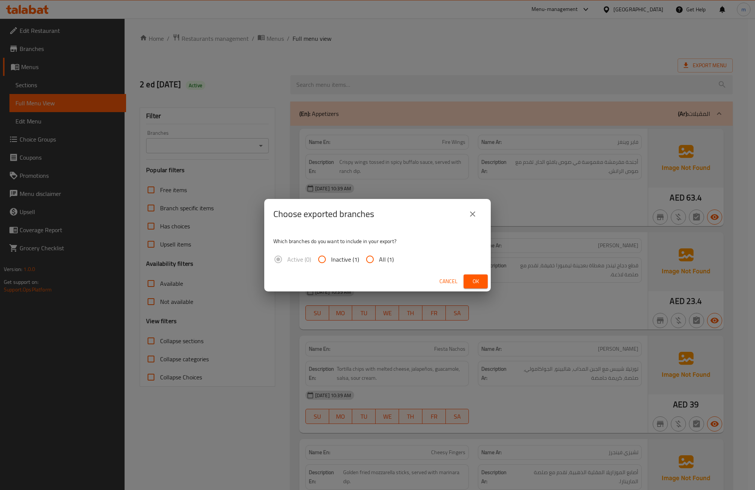
click at [372, 259] on input "All (1)" at bounding box center [370, 259] width 18 height 18
radio input "true"
click at [472, 278] on span "Ok" at bounding box center [476, 281] width 12 height 9
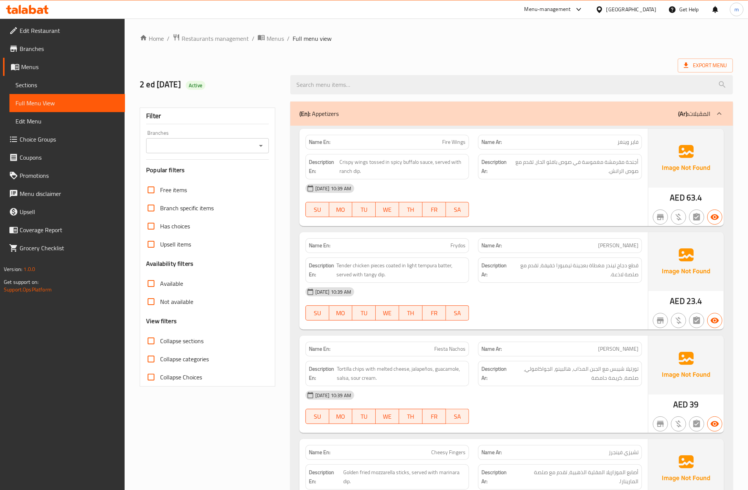
click at [49, 65] on span "Menus" at bounding box center [70, 66] width 98 height 9
